Goal: Task Accomplishment & Management: Manage account settings

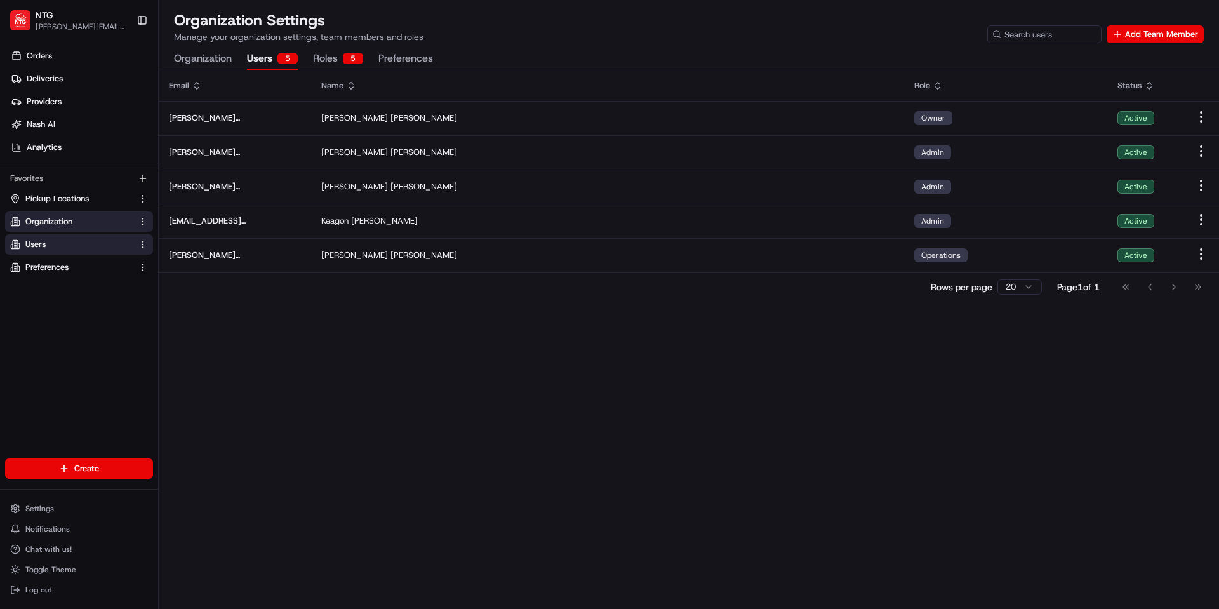
click at [805, 33] on div "Organization Settings Manage your organization settings, team members and roles…" at bounding box center [689, 26] width 1030 height 33
click at [766, 26] on div "Organization Settings Manage your organization settings, team members and roles…" at bounding box center [689, 26] width 1030 height 33
drag, startPoint x: 766, startPoint y: 26, endPoint x: 747, endPoint y: 26, distance: 19.7
drag, startPoint x: 747, startPoint y: 26, endPoint x: 724, endPoint y: 29, distance: 23.1
drag, startPoint x: 724, startPoint y: 29, endPoint x: 716, endPoint y: 30, distance: 7.6
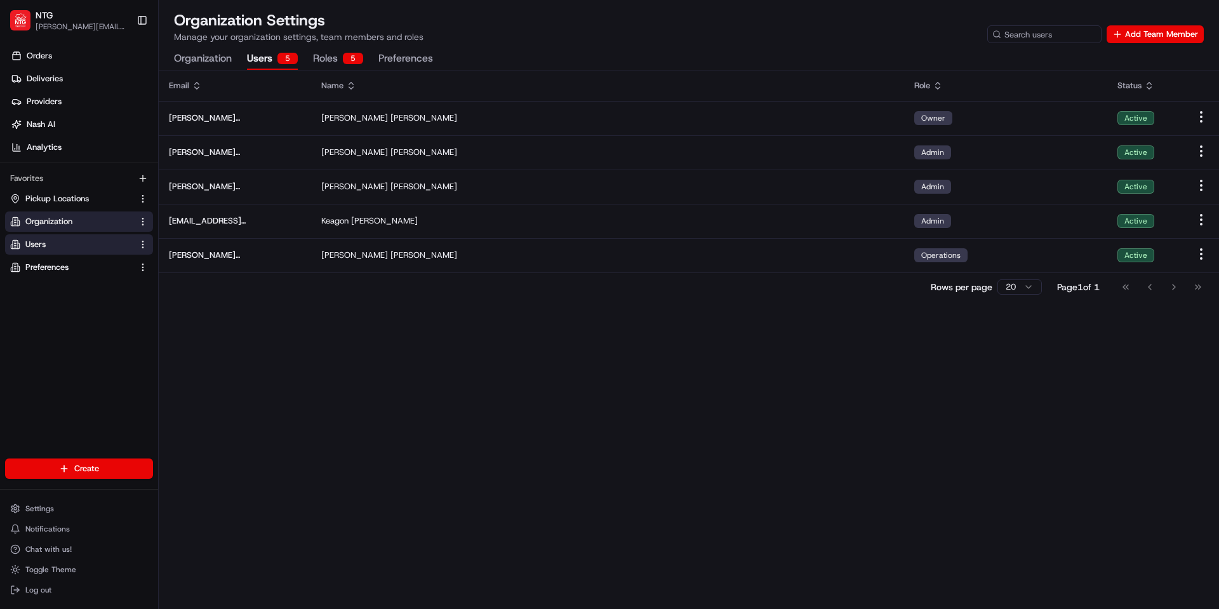
click at [716, 30] on div "Organization Settings Manage your organization settings, team members and roles…" at bounding box center [689, 26] width 1030 height 33
click at [375, 37] on p "Manage your organization settings, team members and roles" at bounding box center [298, 36] width 249 height 13
drag, startPoint x: 377, startPoint y: 40, endPoint x: 431, endPoint y: 39, distance: 54.0
click at [431, 39] on div "Organization Settings Manage your organization settings, team members and roles…" at bounding box center [689, 26] width 1030 height 33
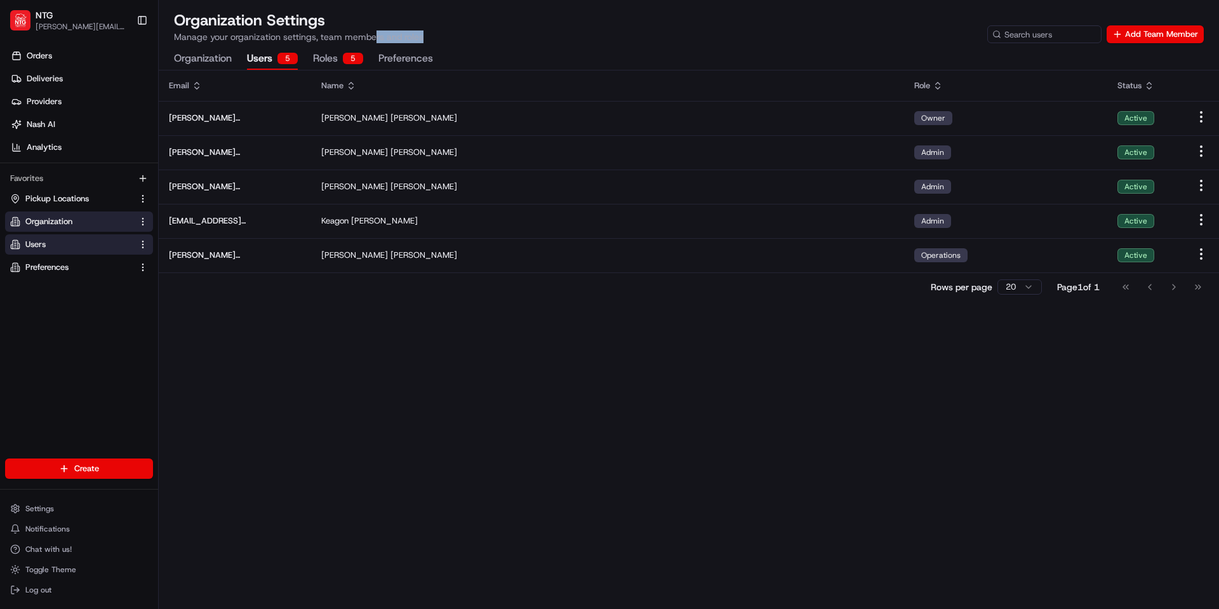
drag, startPoint x: 425, startPoint y: 37, endPoint x: 378, endPoint y: 38, distance: 47.6
click at [375, 38] on div "Organization Settings Manage your organization settings, team members and roles…" at bounding box center [689, 26] width 1030 height 33
click at [378, 38] on p "Manage your organization settings, team members and roles" at bounding box center [298, 36] width 249 height 13
drag, startPoint x: 378, startPoint y: 36, endPoint x: 447, endPoint y: 39, distance: 68.6
click at [447, 39] on div "Organization Settings Manage your organization settings, team members and roles…" at bounding box center [689, 26] width 1030 height 33
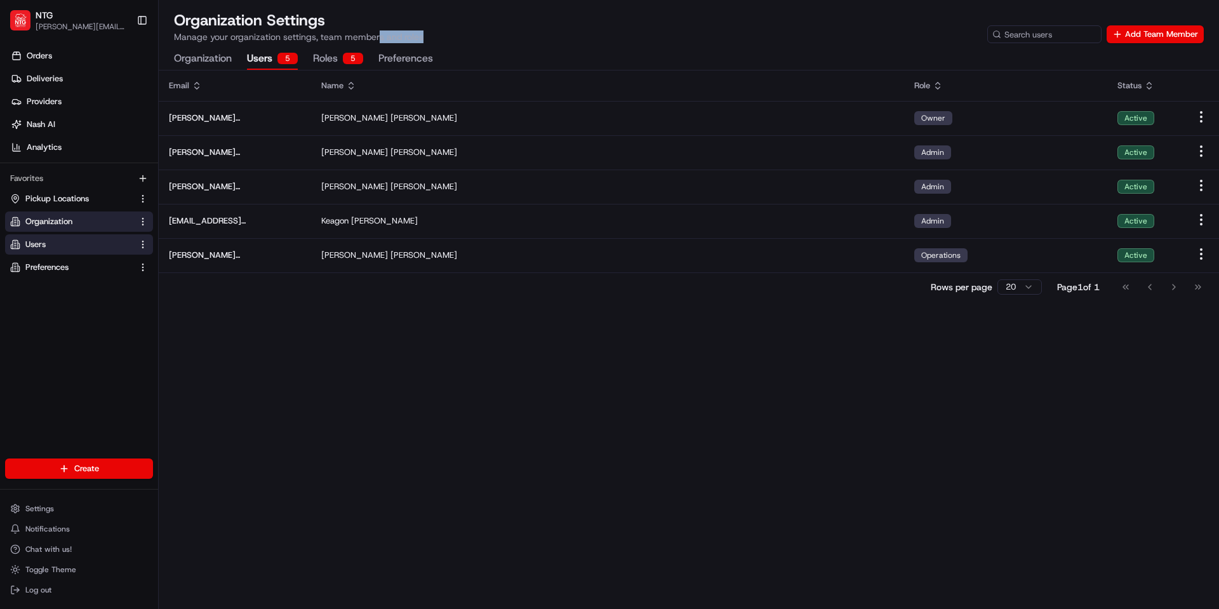
click at [447, 39] on div "Organization Settings Manage your organization settings, team members and roles…" at bounding box center [689, 26] width 1030 height 33
click at [128, 342] on div "Orders Deliveries Providers Nash AI Analytics Favorites Pickup Locations Organi…" at bounding box center [79, 253] width 158 height 425
drag, startPoint x: 322, startPoint y: 38, endPoint x: 433, endPoint y: 36, distance: 111.1
click at [433, 36] on div "Organization Settings Manage your organization settings, team members and roles…" at bounding box center [689, 26] width 1030 height 33
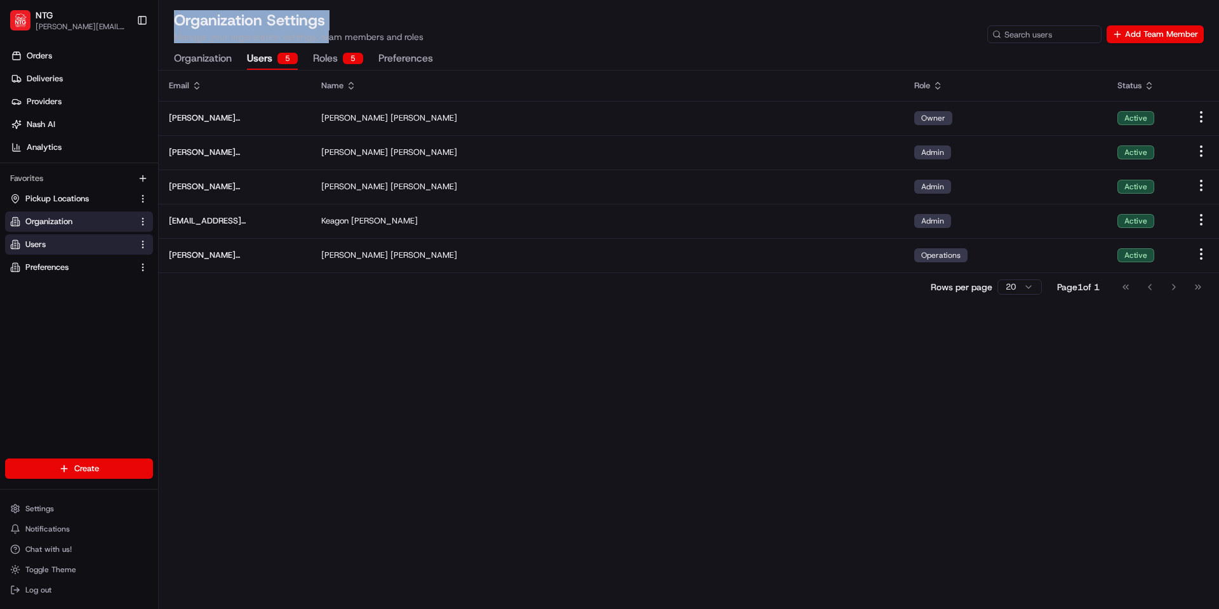
drag, startPoint x: 181, startPoint y: 20, endPoint x: 327, endPoint y: 37, distance: 147.0
click at [327, 37] on div "Organization Settings Manage your organization settings, team members and roles" at bounding box center [298, 26] width 249 height 33
click at [330, 36] on p "Manage your organization settings, team members and roles" at bounding box center [298, 36] width 249 height 13
click at [329, 39] on p "Manage your organization settings, team members and roles" at bounding box center [298, 36] width 249 height 13
drag, startPoint x: 329, startPoint y: 36, endPoint x: 178, endPoint y: 15, distance: 151.9
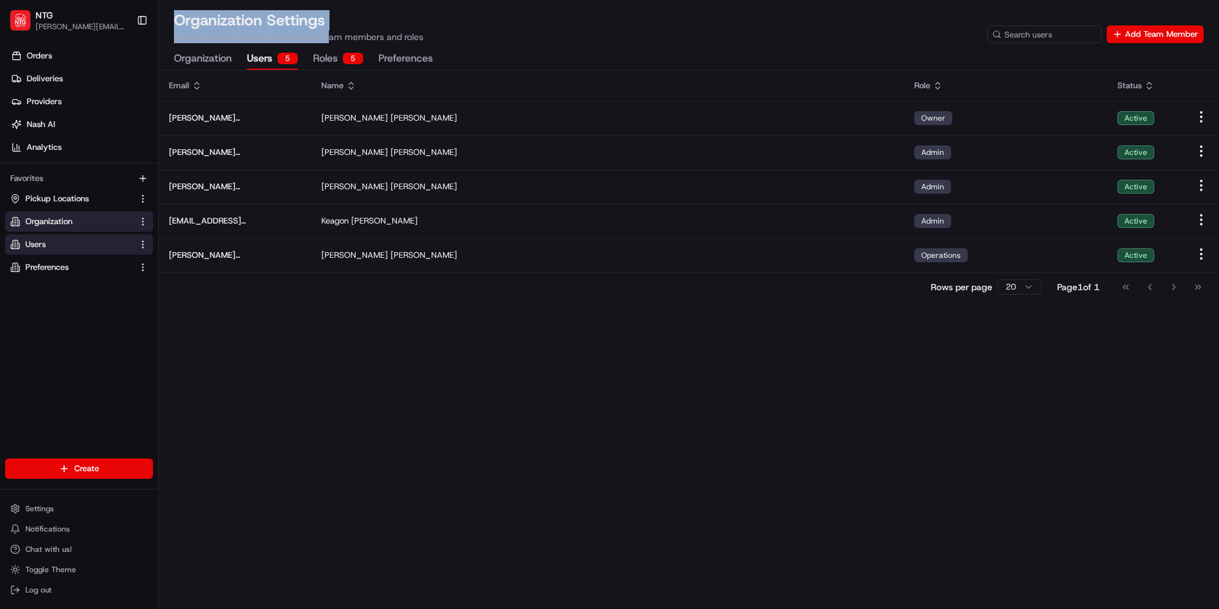
click at [178, 15] on div "Organization Settings Manage your organization settings, team members and roles" at bounding box center [298, 26] width 249 height 33
click at [178, 15] on h1 "Organization Settings" at bounding box center [298, 20] width 249 height 20
drag, startPoint x: 173, startPoint y: 19, endPoint x: 329, endPoint y: 40, distance: 157.6
click at [329, 40] on div "Organization Settings Manage your organization settings, team members and roles…" at bounding box center [689, 40] width 1060 height 60
click at [329, 40] on p "Manage your organization settings, team members and roles" at bounding box center [298, 36] width 249 height 13
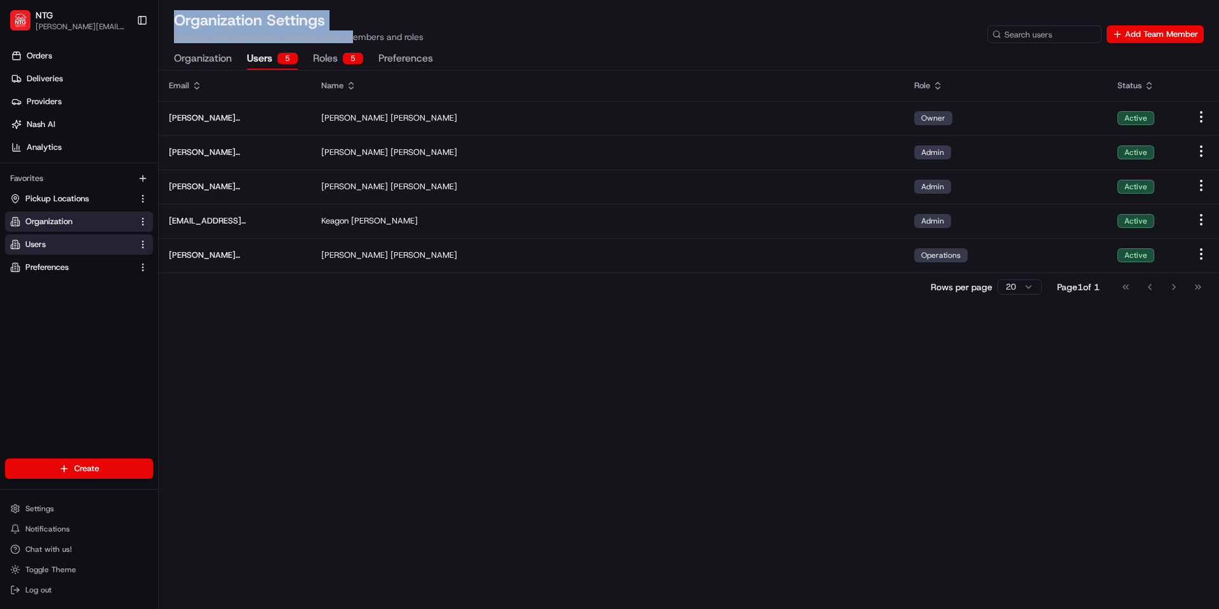
drag, startPoint x: 174, startPoint y: 14, endPoint x: 348, endPoint y: 35, distance: 175.2
click at [348, 35] on div "Organization Settings Manage your organization settings, team members and roles" at bounding box center [298, 26] width 249 height 33
click at [348, 35] on p "Manage your organization settings, team members and roles" at bounding box center [298, 36] width 249 height 13
drag, startPoint x: 258, startPoint y: 21, endPoint x: 223, endPoint y: 22, distance: 34.3
click at [258, 21] on h1 "Organization Settings" at bounding box center [298, 20] width 249 height 20
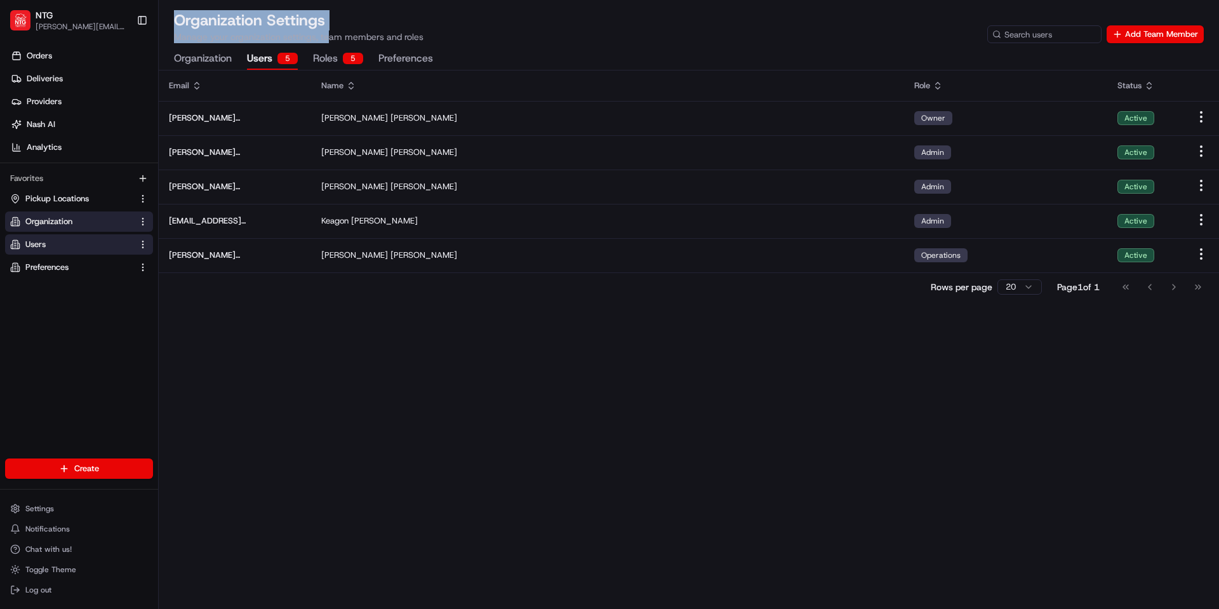
drag, startPoint x: 175, startPoint y: 18, endPoint x: 328, endPoint y: 42, distance: 154.8
click at [328, 42] on div "Organization Settings Manage your organization settings, team members and roles" at bounding box center [298, 26] width 249 height 33
click at [328, 42] on p "Manage your organization settings, team members and roles" at bounding box center [298, 36] width 249 height 13
drag, startPoint x: 328, startPoint y: 35, endPoint x: 179, endPoint y: 18, distance: 150.1
click at [180, 18] on div "Organization Settings Manage your organization settings, team members and roles" at bounding box center [298, 26] width 249 height 33
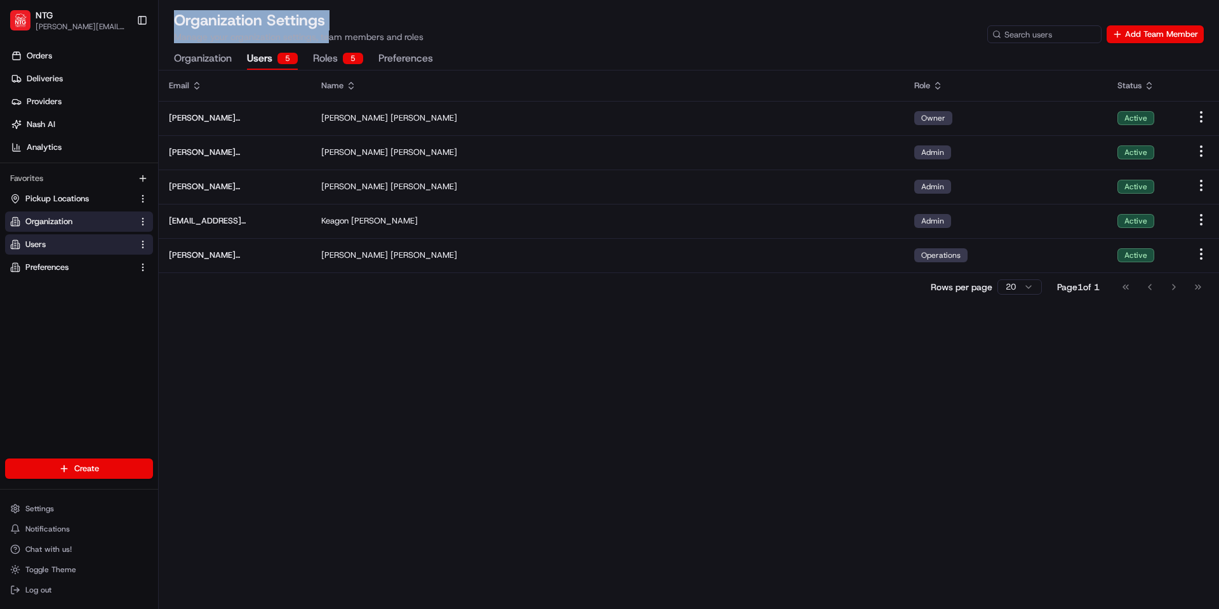
click at [176, 18] on h1 "Organization Settings" at bounding box center [298, 20] width 249 height 20
drag, startPoint x: 183, startPoint y: 20, endPoint x: 326, endPoint y: 35, distance: 143.6
click at [326, 35] on div "Organization Settings Manage your organization settings, team members and roles" at bounding box center [298, 26] width 249 height 33
click at [326, 36] on p "Manage your organization settings, team members and roles" at bounding box center [298, 36] width 249 height 13
drag, startPoint x: 324, startPoint y: 37, endPoint x: 196, endPoint y: 23, distance: 129.1
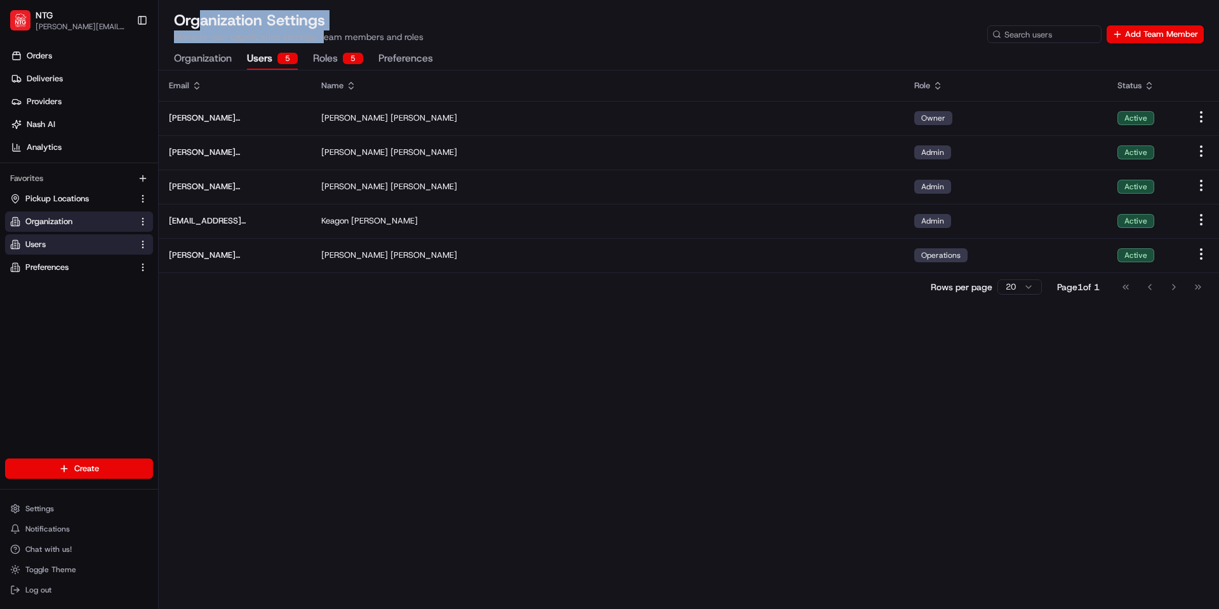
click at [196, 23] on div "Organization Settings Manage your organization settings, team members and roles" at bounding box center [298, 26] width 249 height 33
click at [194, 23] on h1 "Organization Settings" at bounding box center [298, 20] width 249 height 20
click at [55, 60] on link "Orders" at bounding box center [81, 56] width 153 height 20
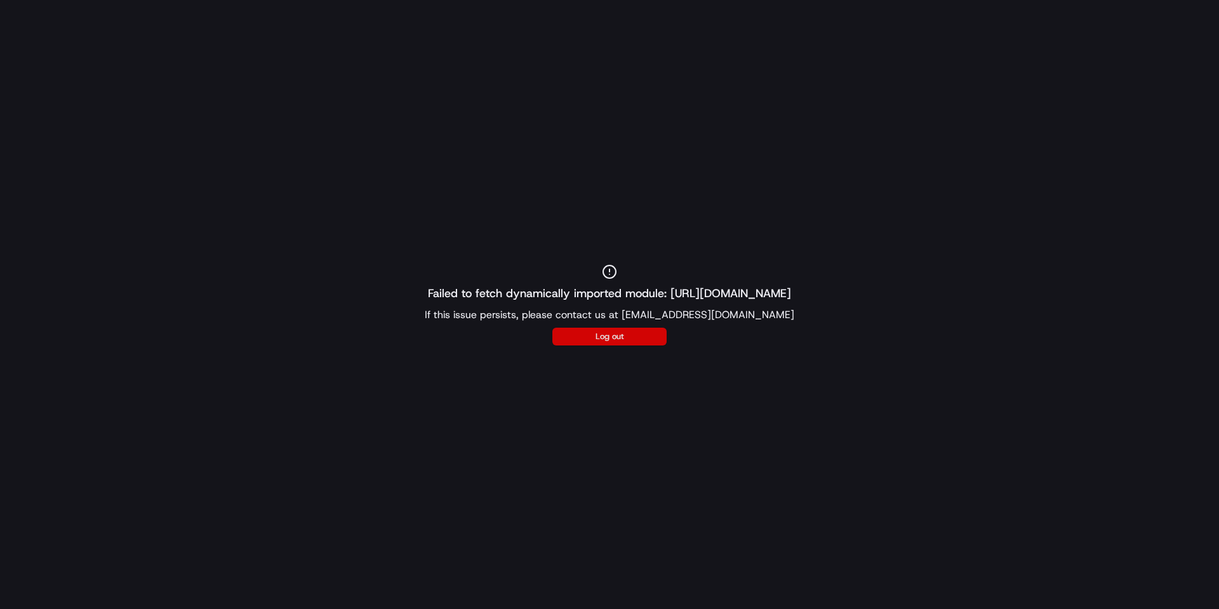
click at [643, 337] on button "Log out" at bounding box center [609, 337] width 114 height 18
